Goal: Information Seeking & Learning: Learn about a topic

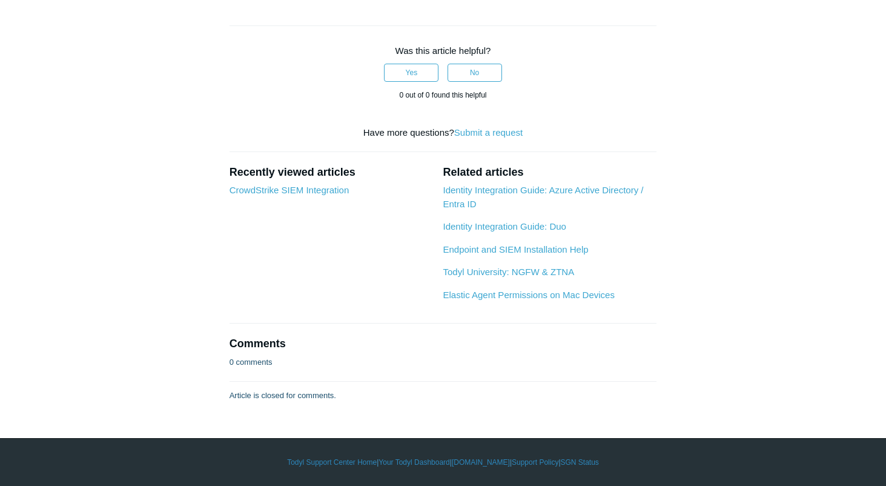
scroll to position [1939, 0]
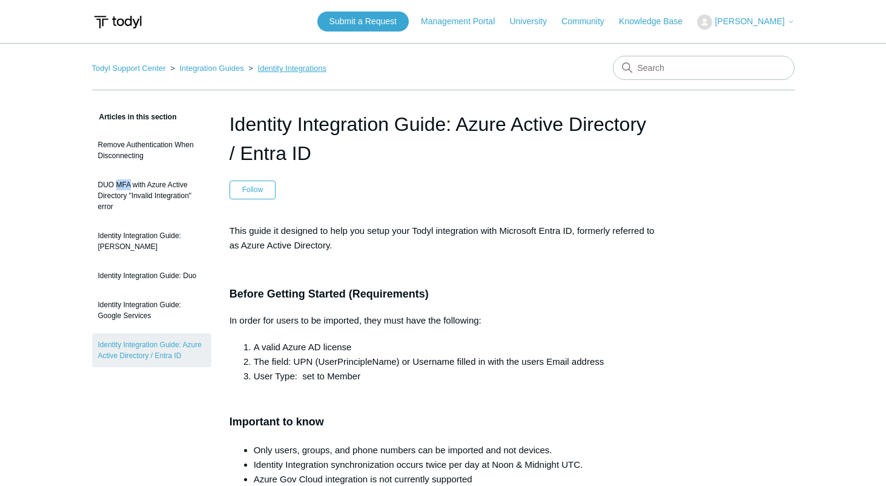
click at [273, 64] on link "Identity Integrations" at bounding box center [292, 68] width 68 height 9
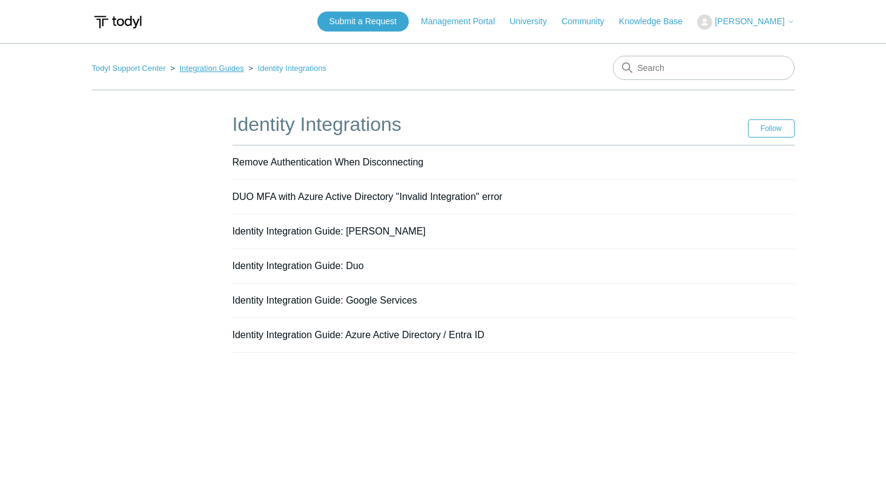
click at [232, 67] on link "Integration Guides" at bounding box center [211, 68] width 64 height 9
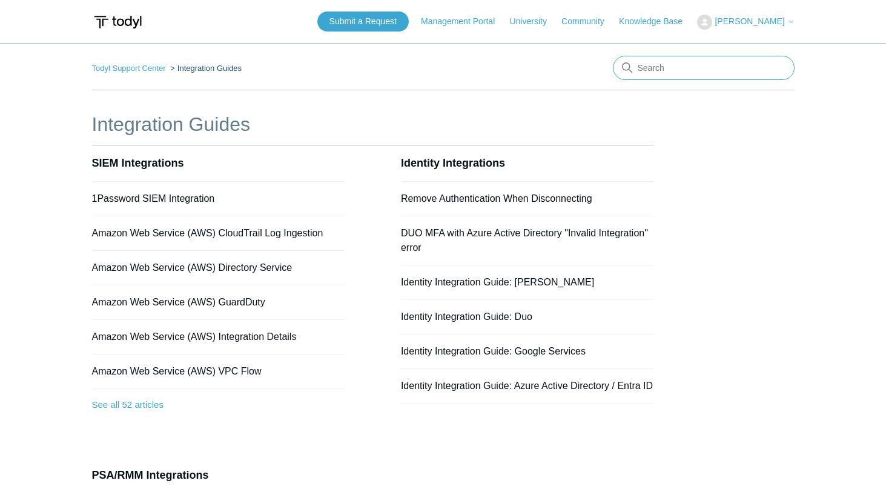
click at [712, 66] on input "Search" at bounding box center [704, 68] width 182 height 24
type input "MFA"
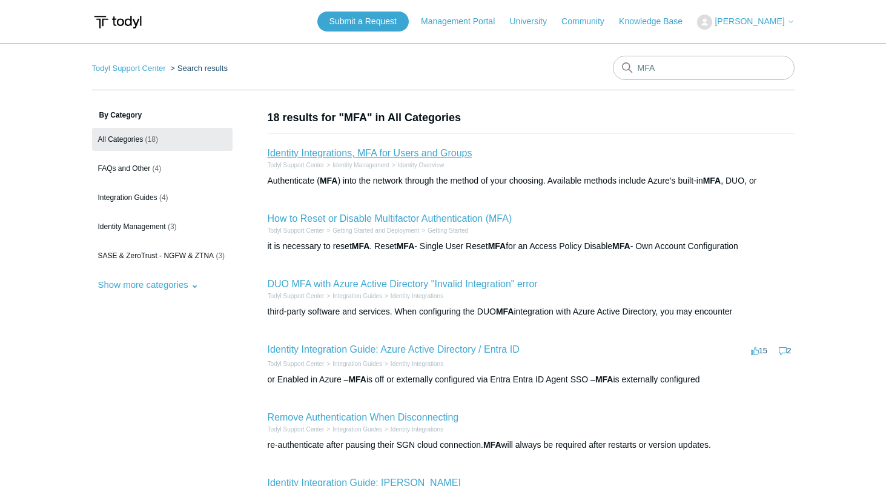
click at [446, 155] on link "Identity Integrations, MFA for Users and Groups" at bounding box center [370, 153] width 205 height 10
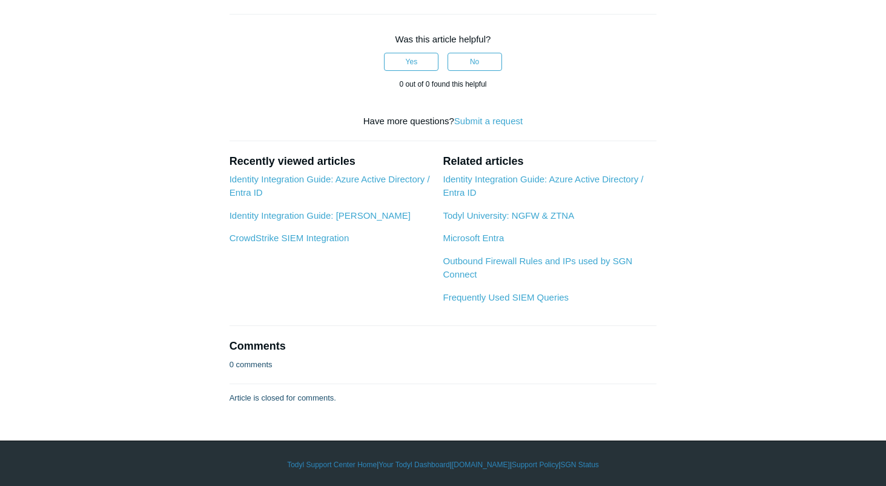
scroll to position [1091, 0]
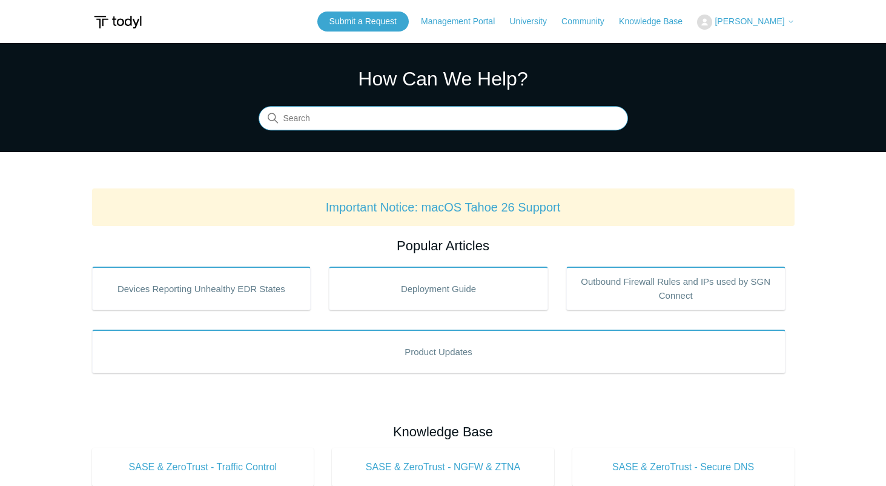
click at [519, 113] on input "Search" at bounding box center [444, 119] width 370 height 24
type input "MFA"
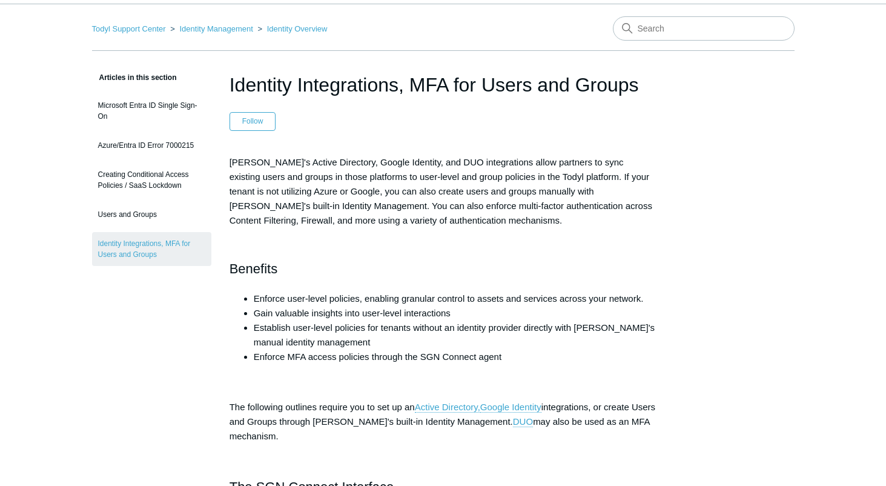
scroll to position [61, 0]
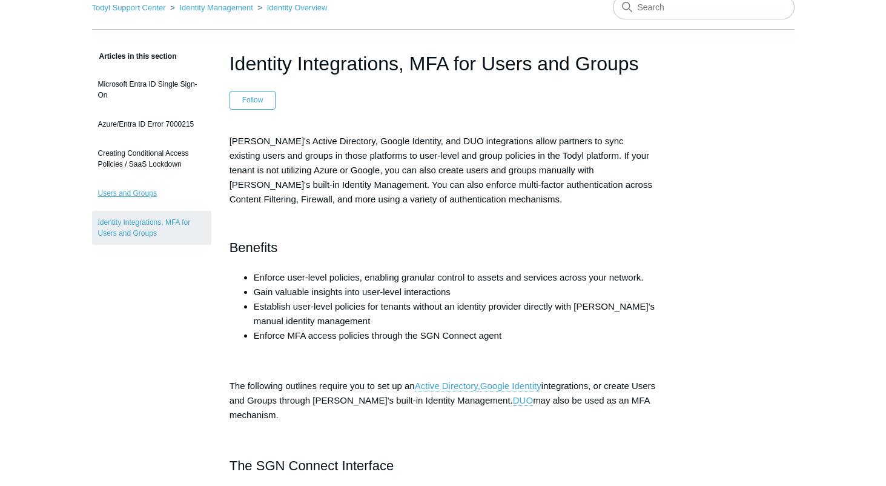
click at [151, 190] on link "Users and Groups" at bounding box center [151, 193] width 119 height 23
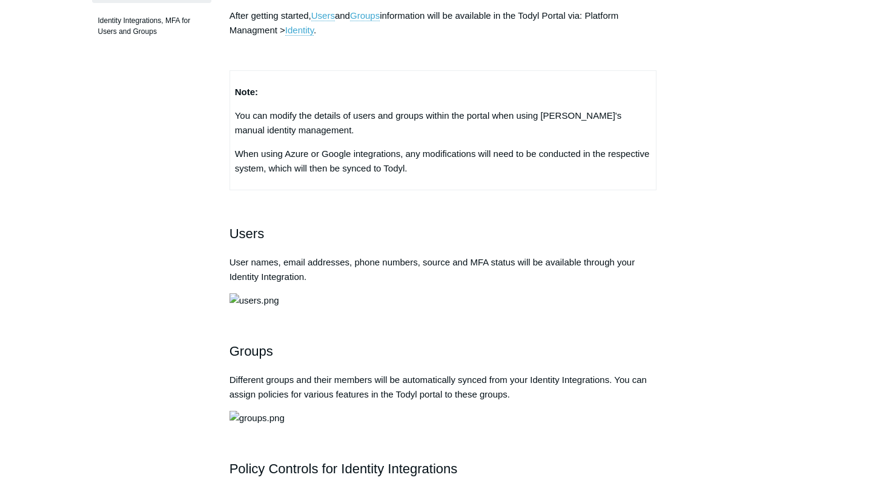
scroll to position [303, 0]
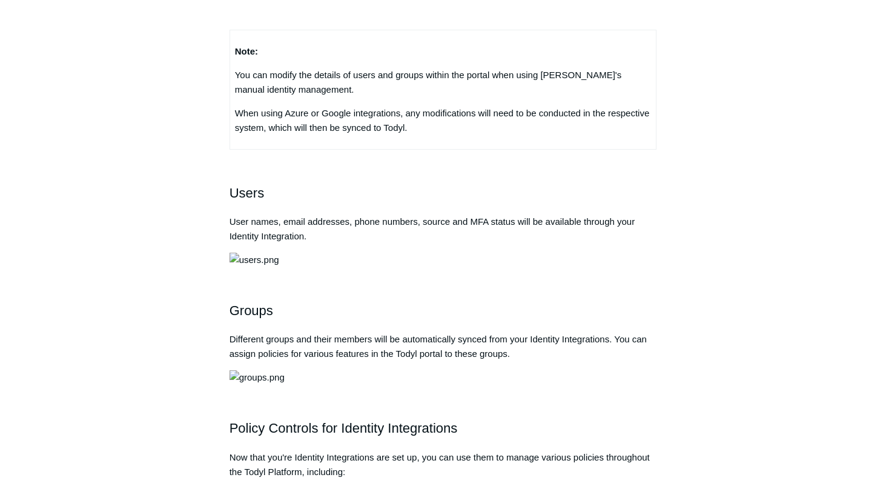
click at [698, 161] on div "Articles in this section Microsoft Entra ID Single Sign-On Azure/Entra ID Error…" at bounding box center [443, 394] width 703 height 1175
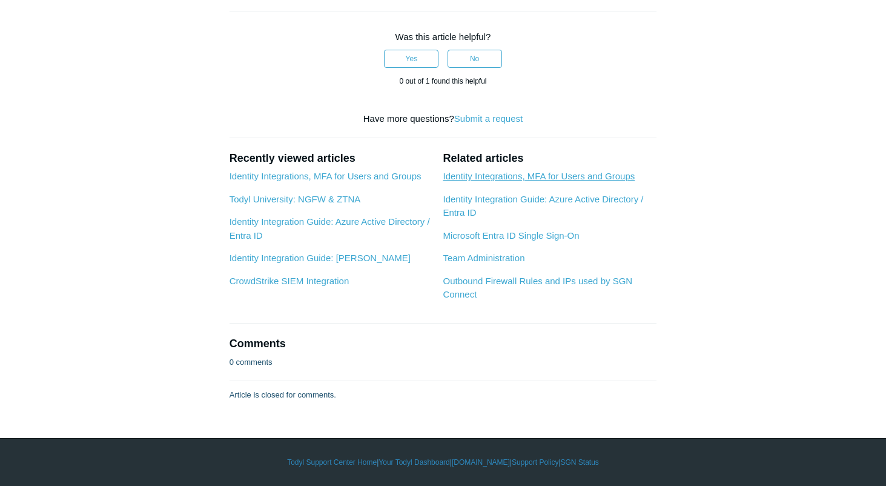
click at [604, 181] on link "Identity Integrations, MFA for Users and Groups" at bounding box center [539, 176] width 192 height 10
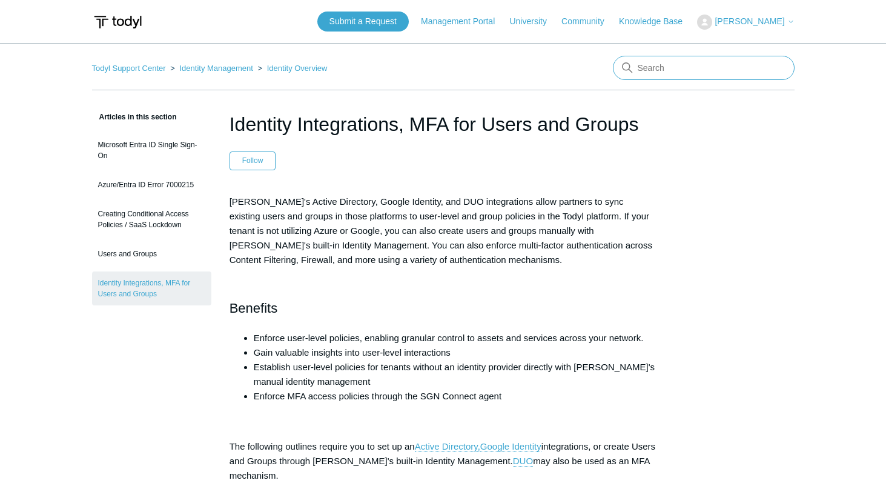
click at [655, 66] on input "Search" at bounding box center [704, 68] width 182 height 24
type input "MFA Optional"
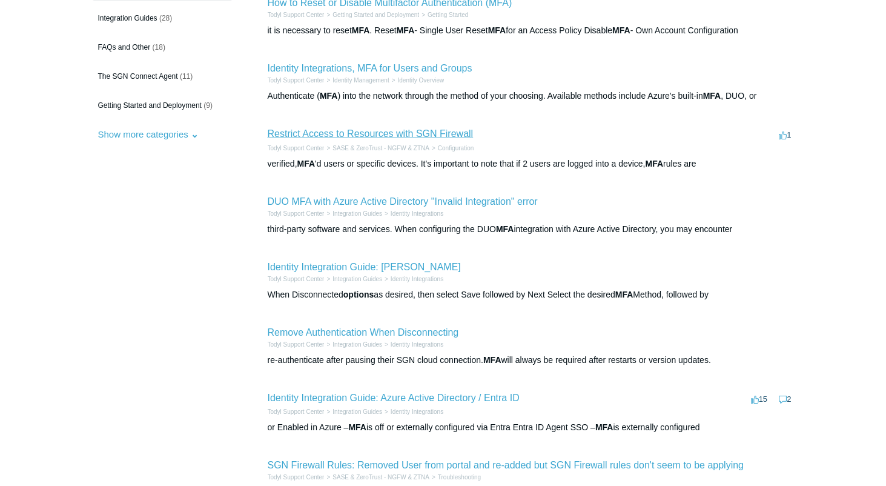
scroll to position [182, 0]
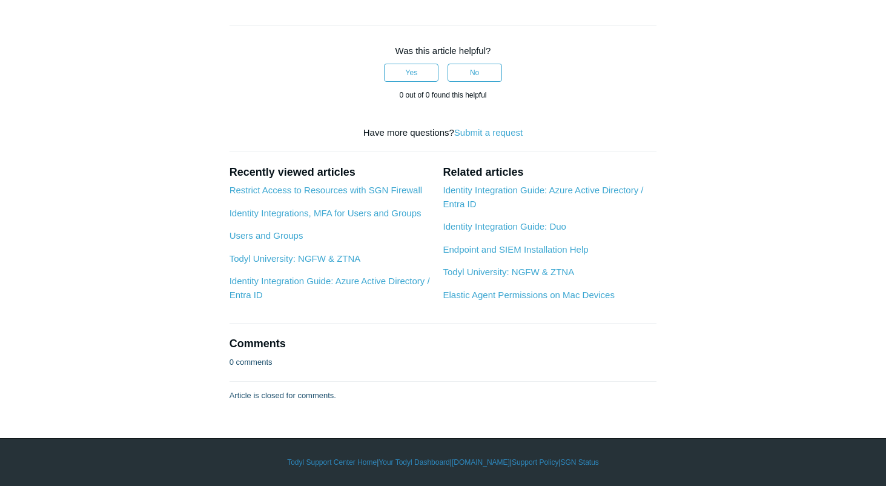
scroll to position [1878, 0]
